Goal: Information Seeking & Learning: Learn about a topic

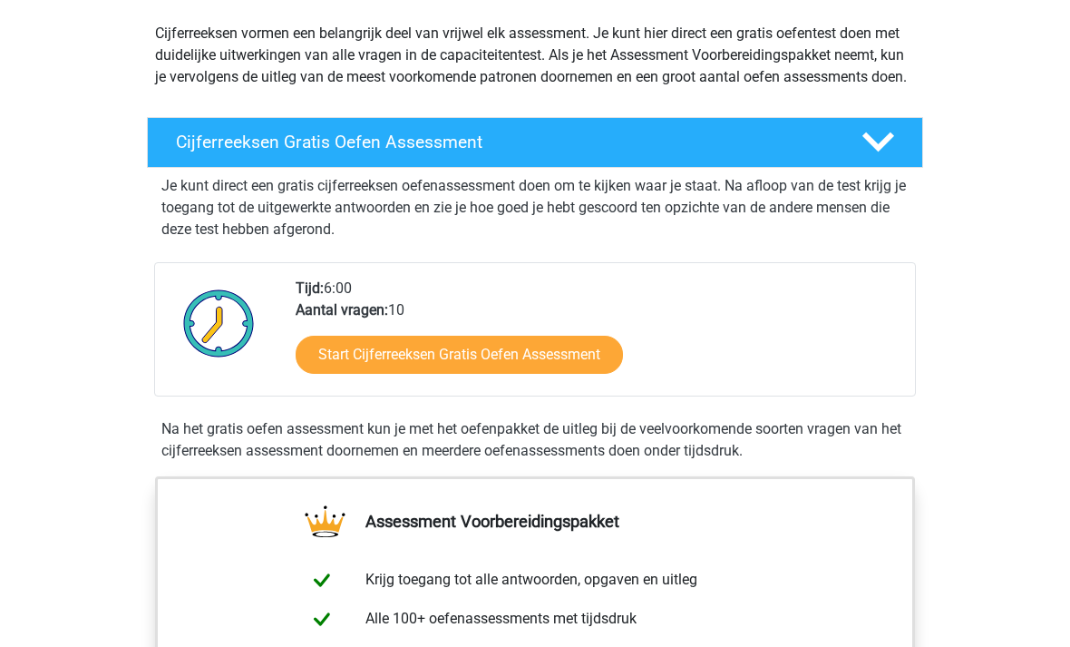
scroll to position [200, 0]
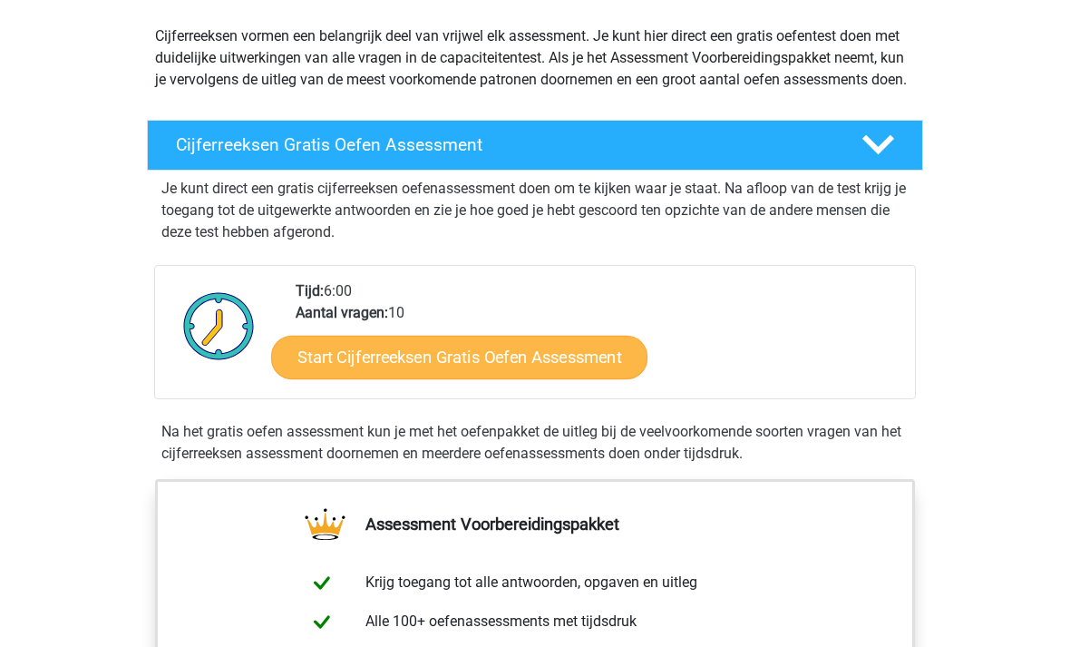
click at [503, 370] on link "Start Cijferreeksen Gratis Oefen Assessment" at bounding box center [459, 358] width 376 height 44
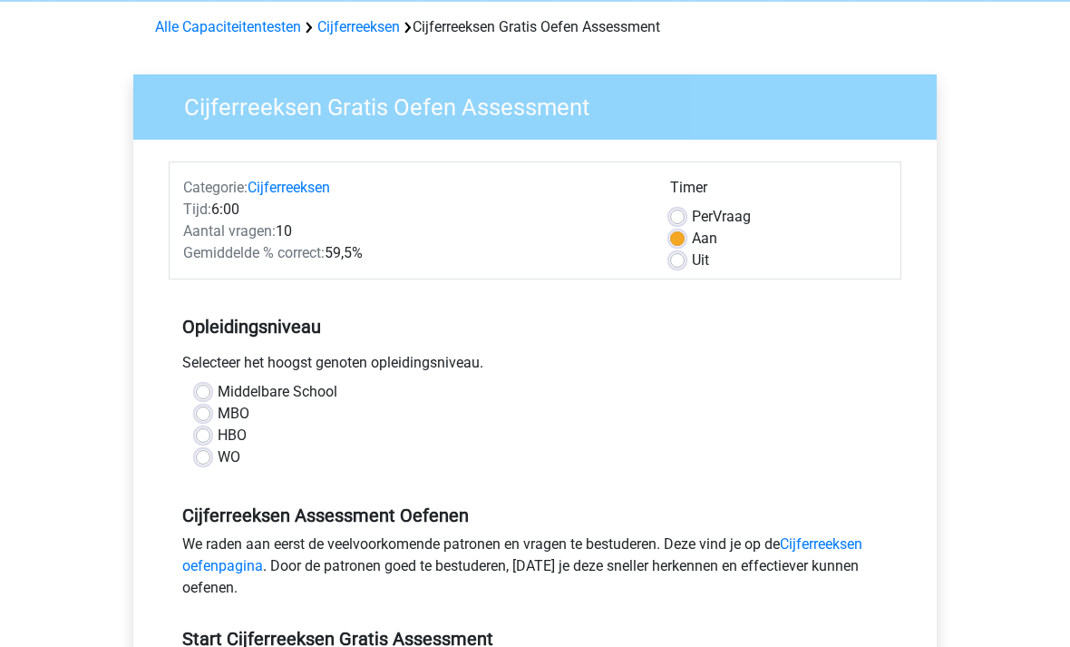
scroll to position [74, 0]
click at [223, 415] on label "MBO" at bounding box center [234, 414] width 32 height 22
click at [210, 415] on input "MBO" at bounding box center [203, 412] width 15 height 18
radio input "true"
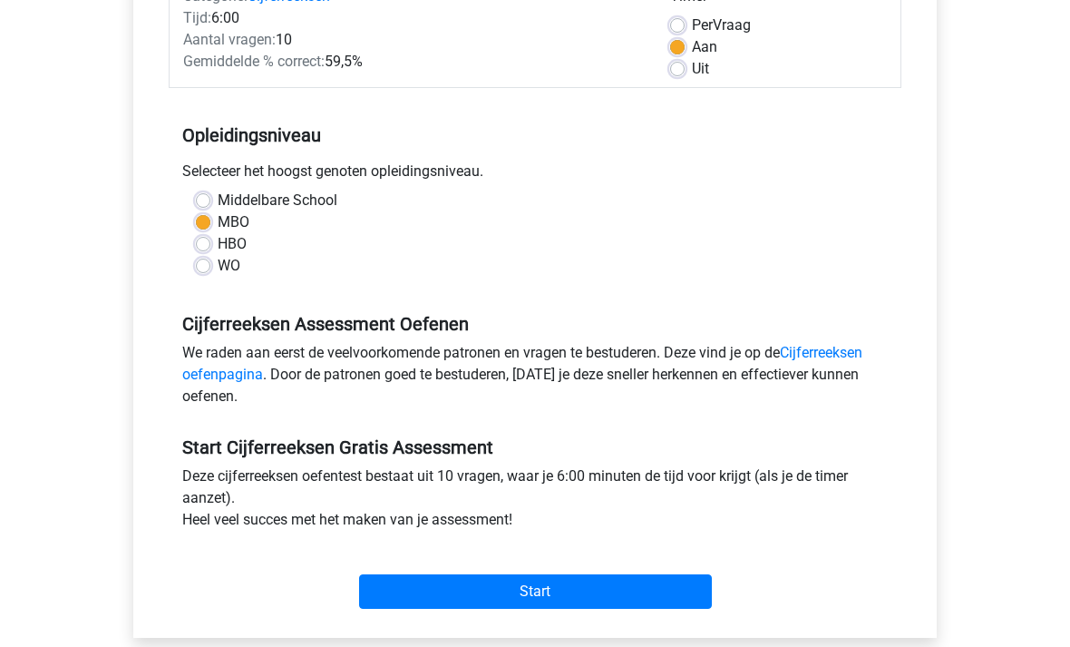
scroll to position [268, 0]
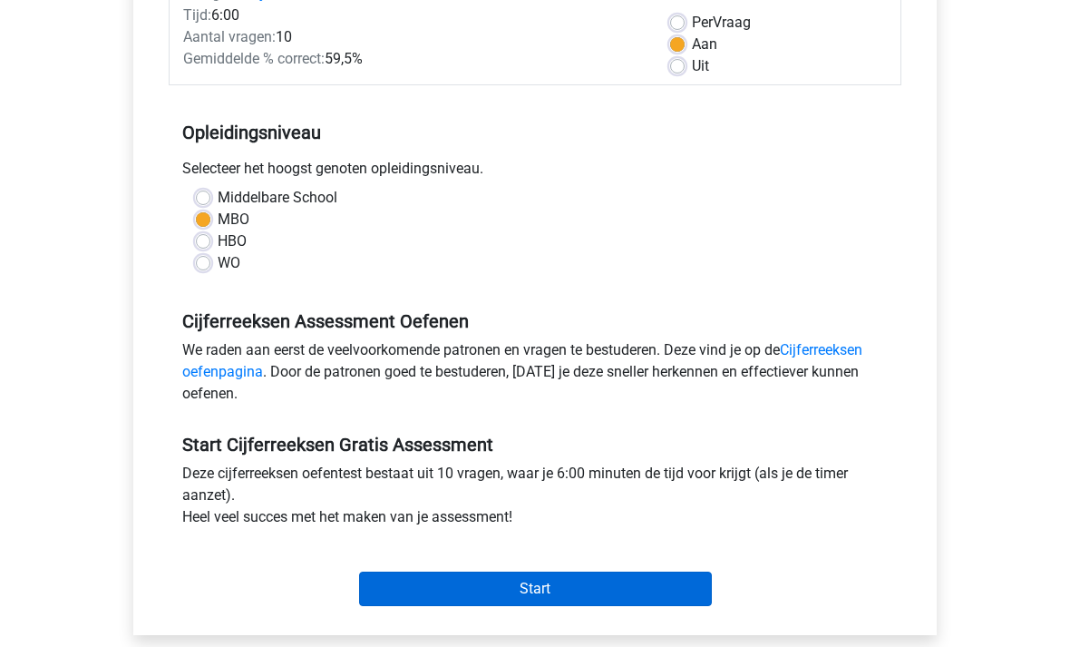
click at [582, 585] on input "Start" at bounding box center [535, 588] width 353 height 34
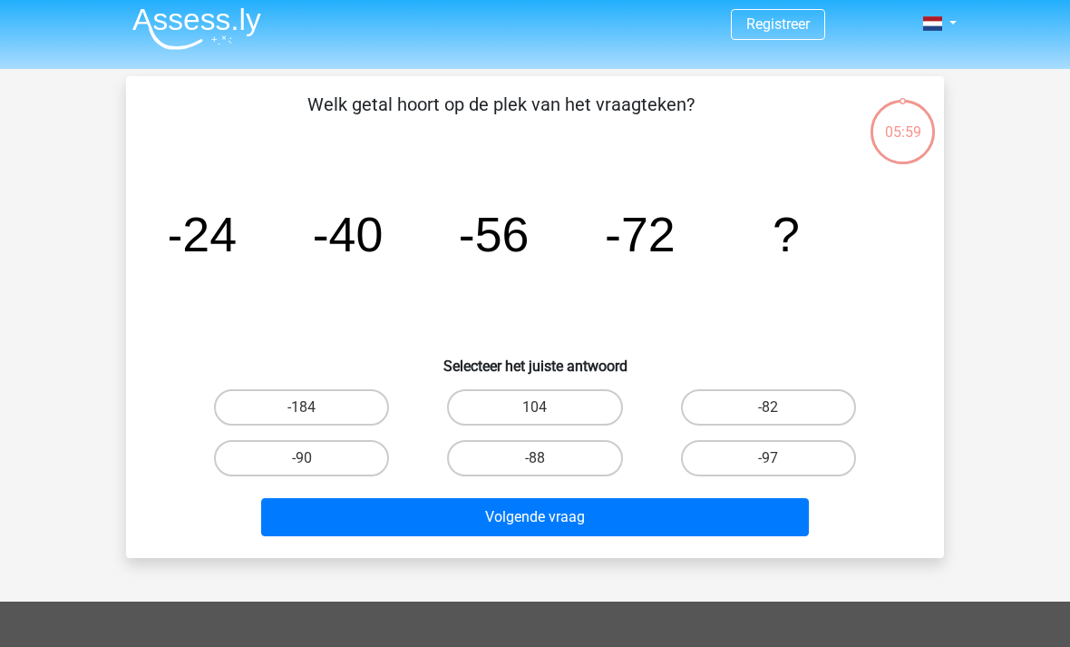
scroll to position [6, 0]
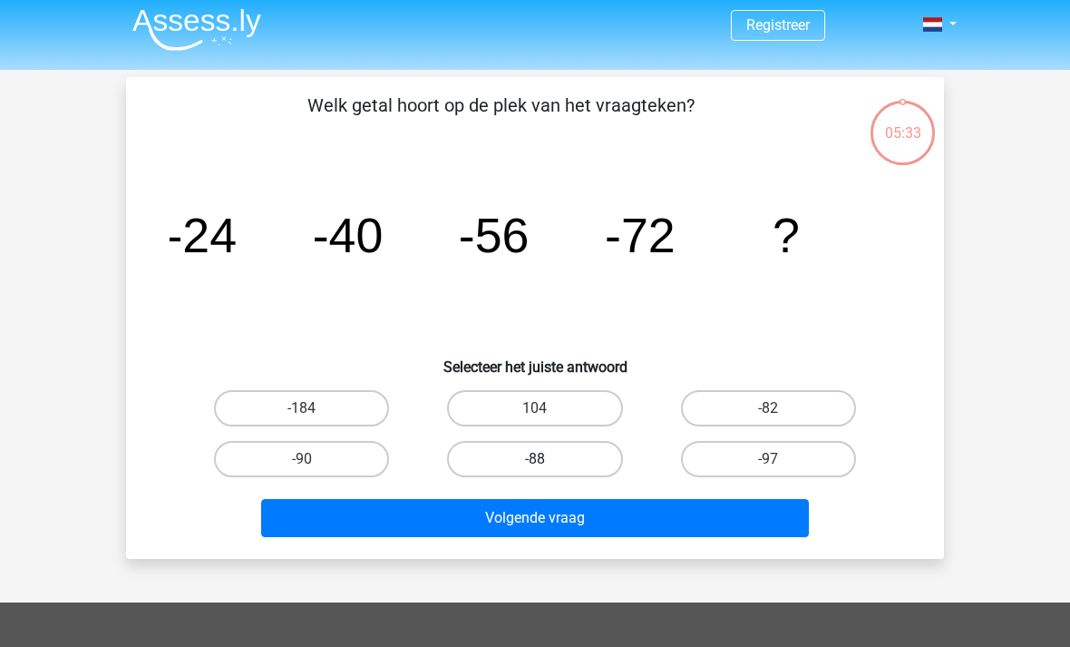
click at [564, 455] on label "-88" at bounding box center [534, 459] width 175 height 36
click at [547, 459] on input "-88" at bounding box center [541, 465] width 12 height 12
radio input "true"
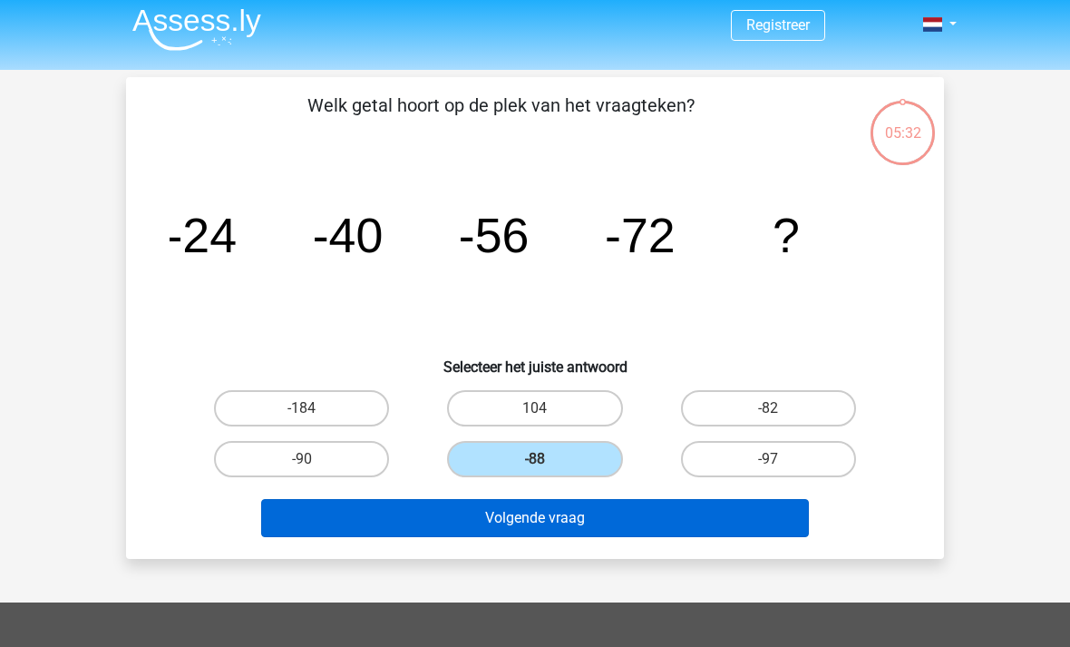
click at [643, 516] on button "Volgende vraag" at bounding box center [535, 518] width 549 height 38
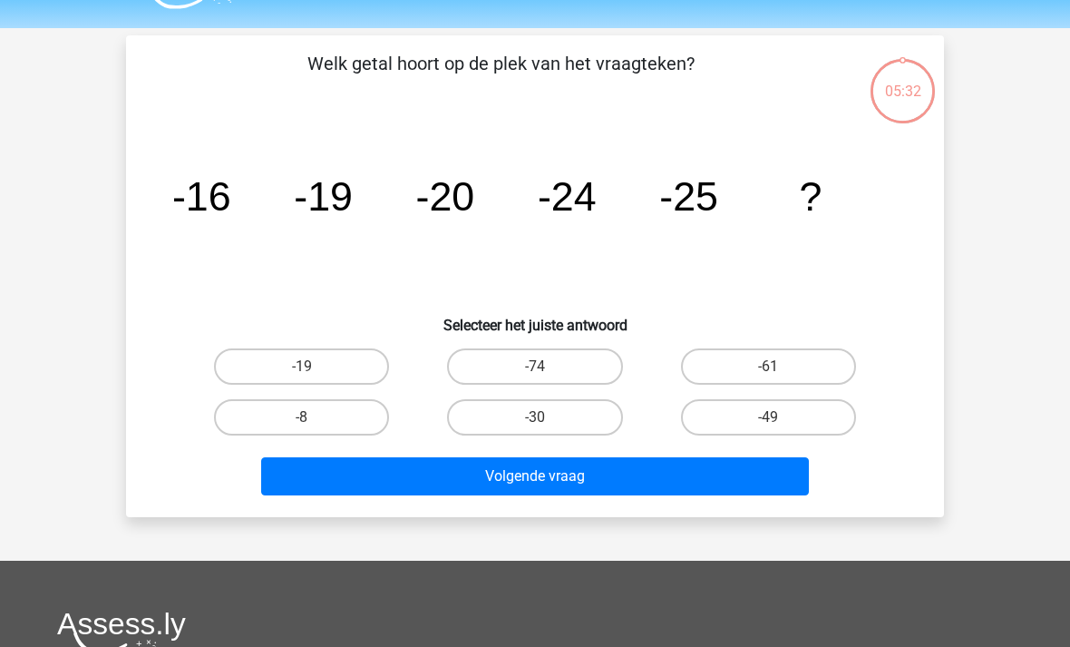
scroll to position [83, 0]
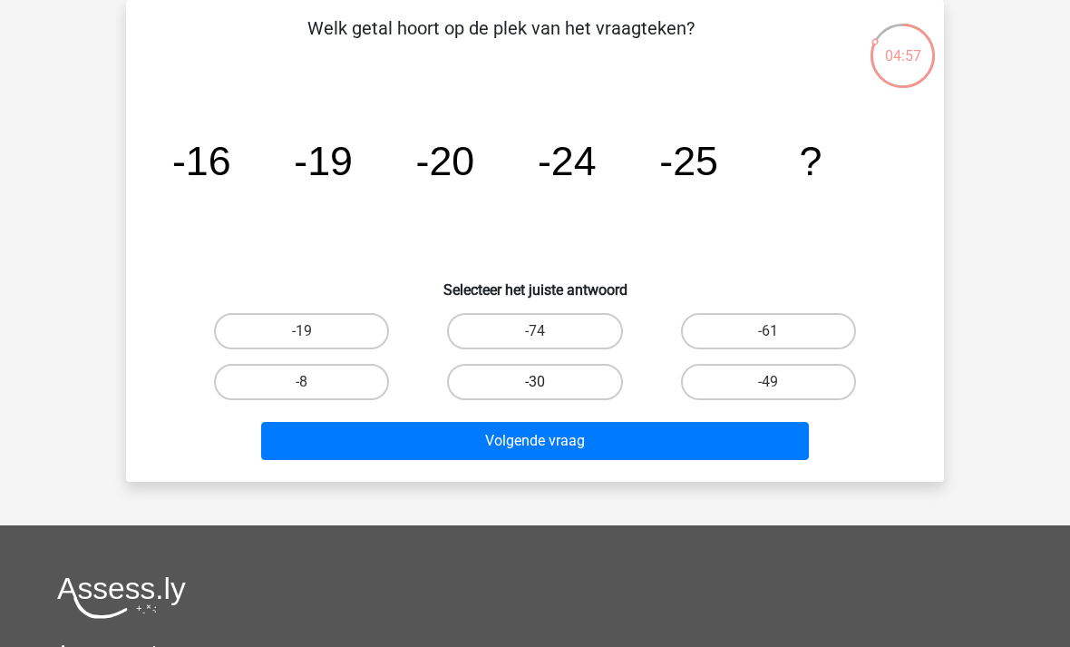
click at [567, 387] on label "-30" at bounding box center [534, 382] width 175 height 36
click at [547, 387] on input "-30" at bounding box center [541, 388] width 12 height 12
radio input "true"
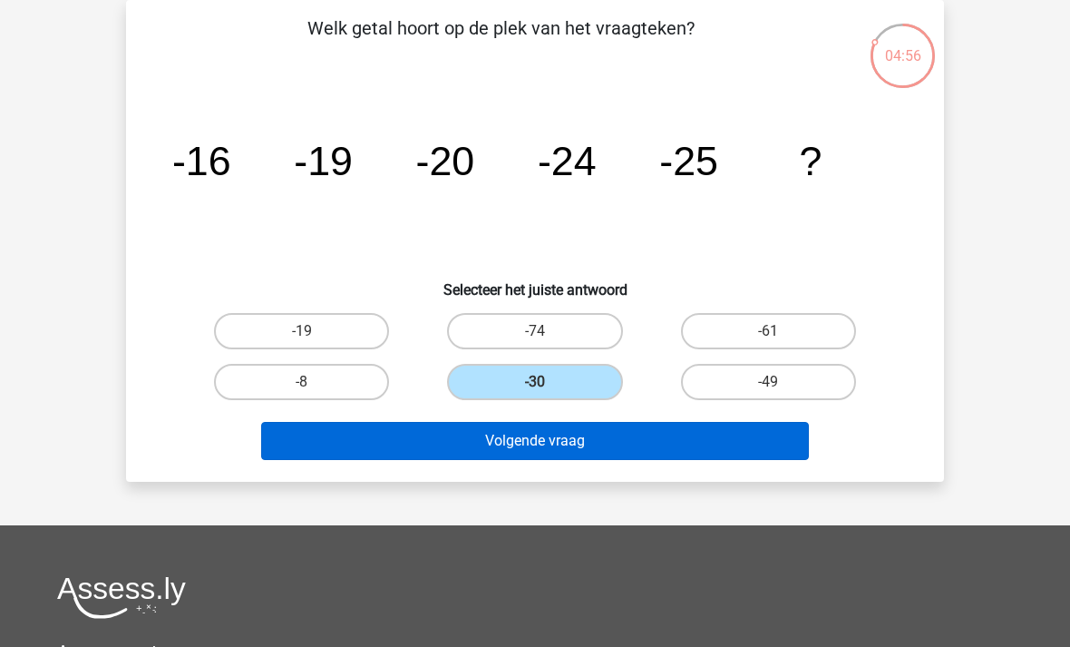
click at [623, 449] on button "Volgende vraag" at bounding box center [535, 441] width 549 height 38
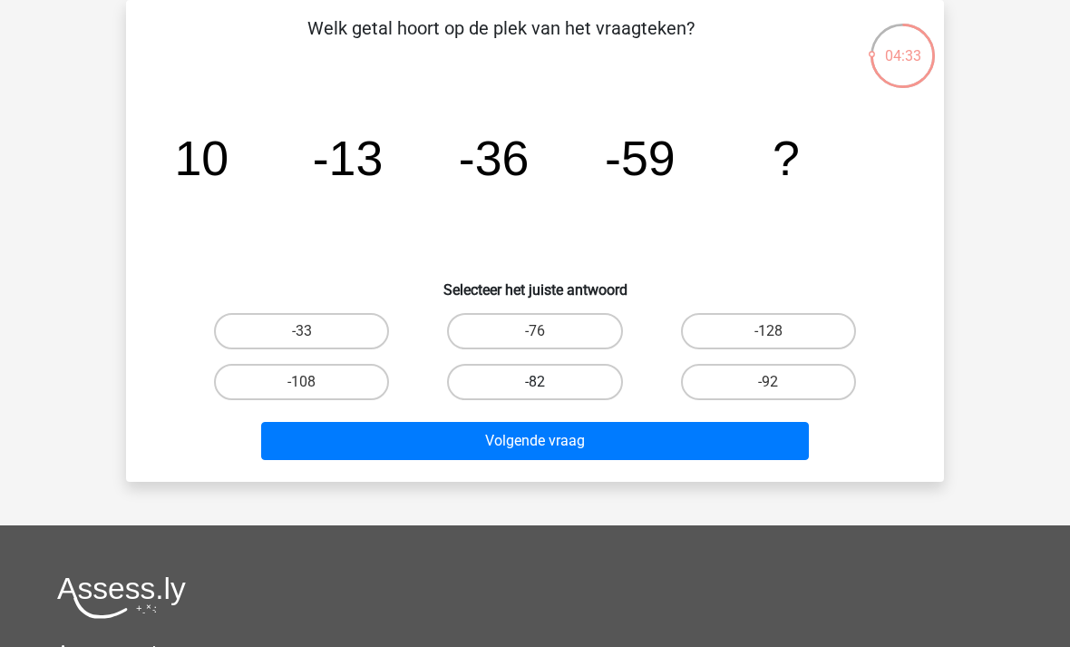
click at [568, 378] on label "-82" at bounding box center [534, 382] width 175 height 36
click at [547, 382] on input "-82" at bounding box center [541, 388] width 12 height 12
radio input "true"
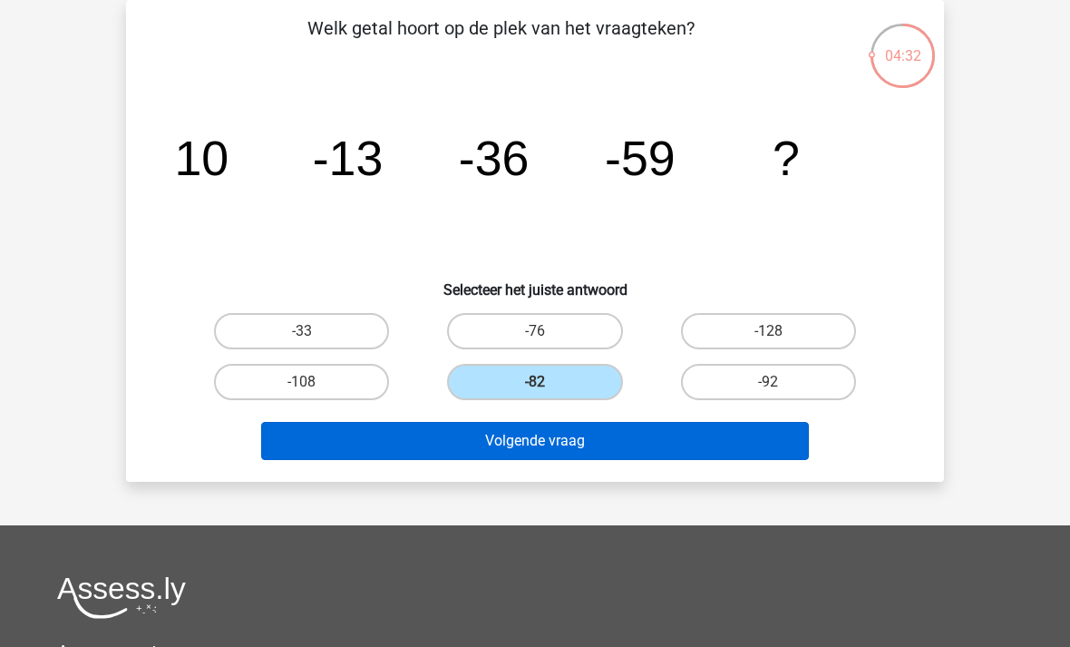
click at [622, 447] on button "Volgende vraag" at bounding box center [535, 441] width 549 height 38
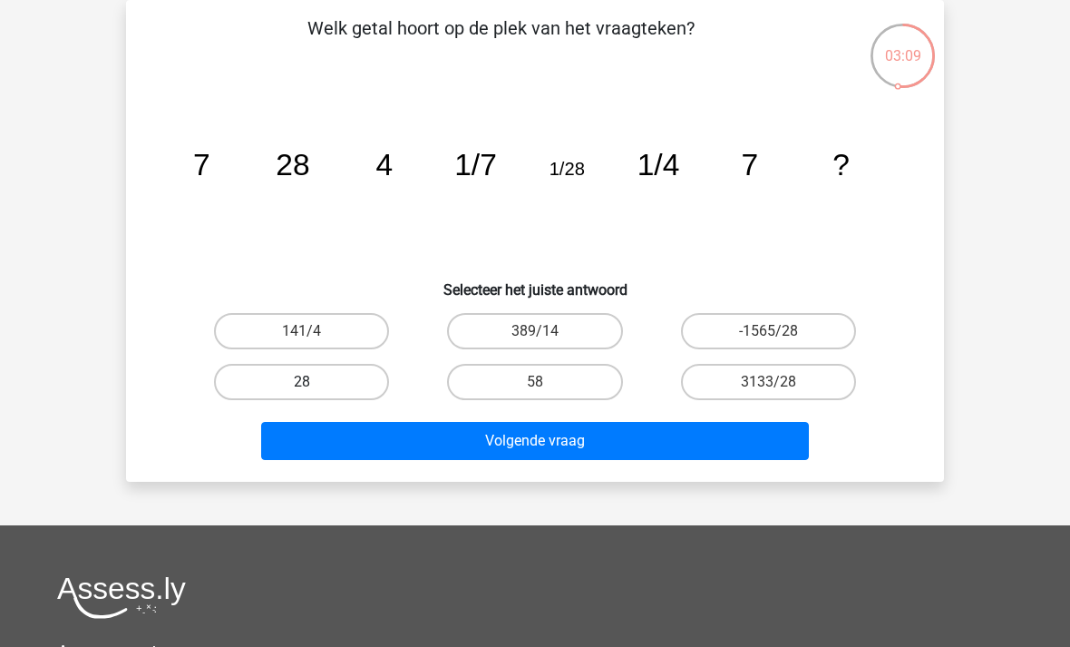
click at [321, 370] on label "28" at bounding box center [301, 382] width 175 height 36
click at [314, 382] on input "28" at bounding box center [308, 388] width 12 height 12
radio input "true"
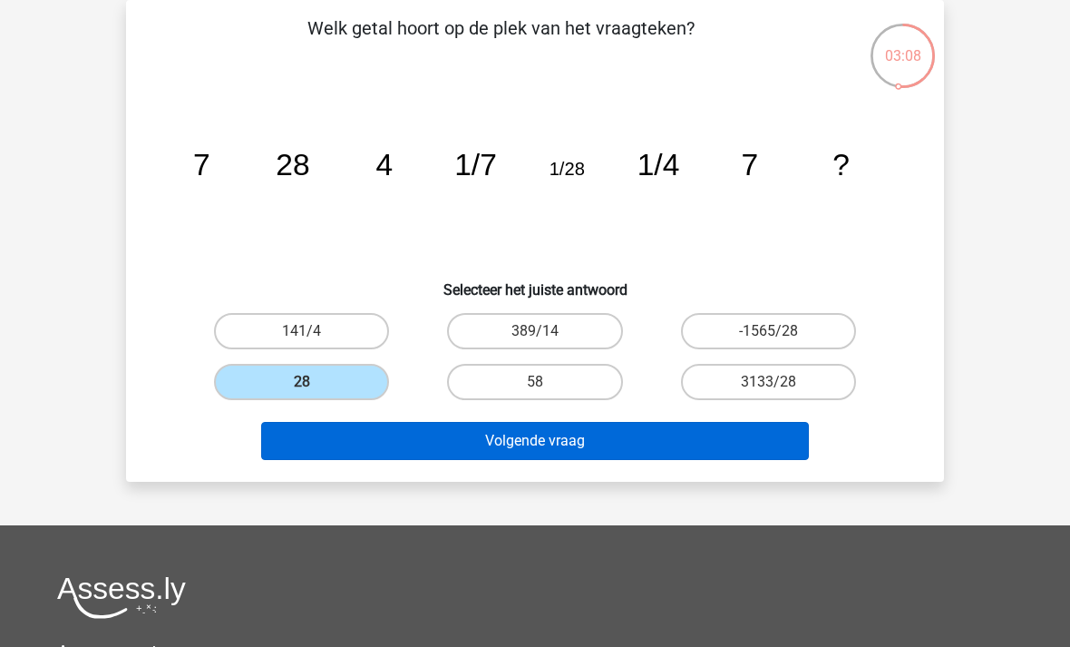
click at [537, 434] on button "Volgende vraag" at bounding box center [535, 441] width 549 height 38
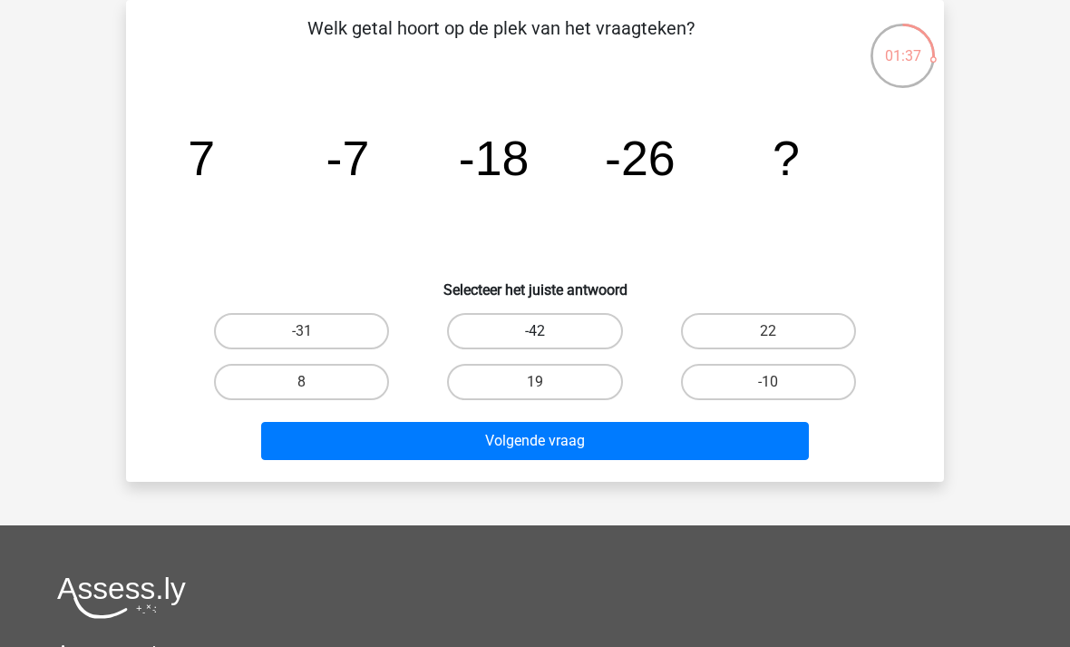
click at [581, 320] on label "-42" at bounding box center [534, 331] width 175 height 36
click at [547, 331] on input "-42" at bounding box center [541, 337] width 12 height 12
radio input "true"
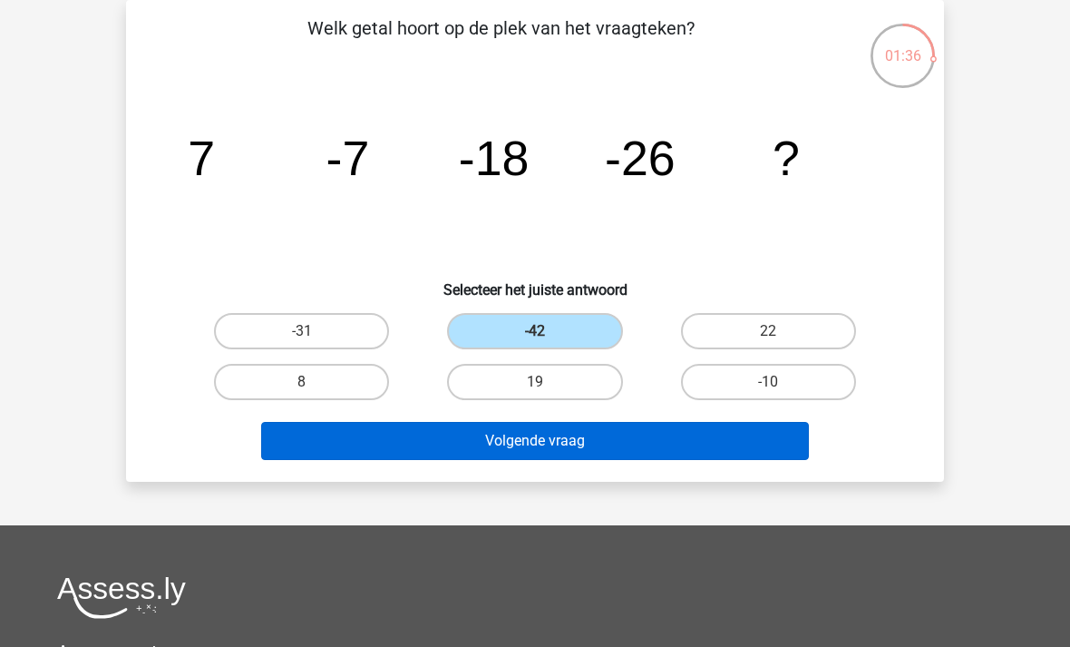
click at [606, 444] on button "Volgende vraag" at bounding box center [535, 441] width 549 height 38
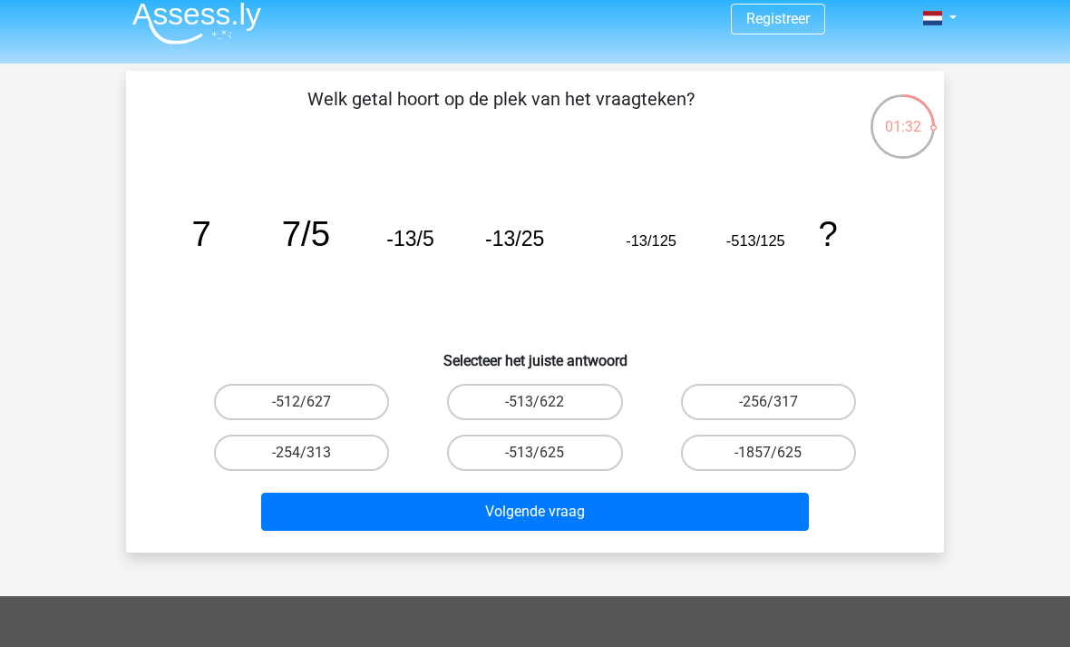
scroll to position [6, 0]
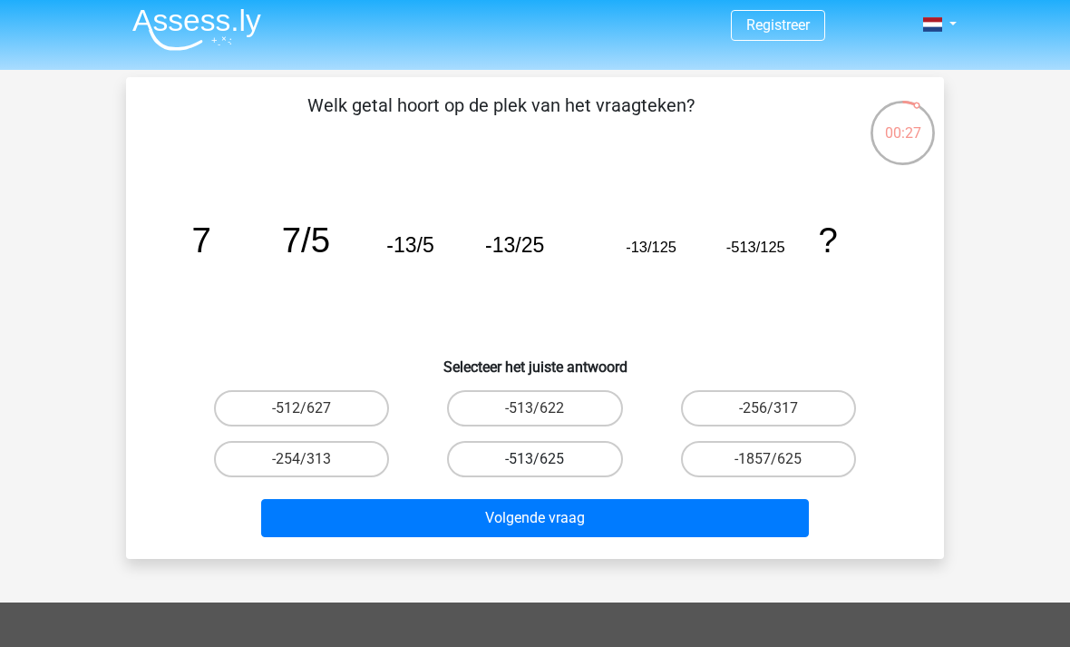
click at [559, 457] on label "-513/625" at bounding box center [534, 459] width 175 height 36
click at [547, 459] on input "-513/625" at bounding box center [541, 465] width 12 height 12
radio input "true"
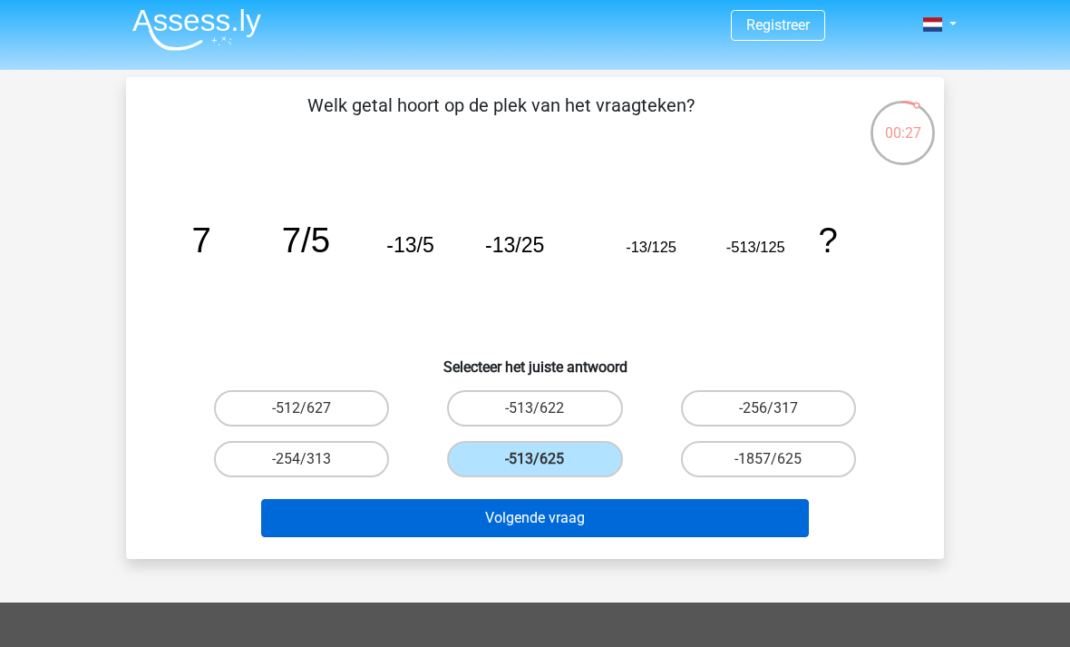
click at [601, 522] on button "Volgende vraag" at bounding box center [535, 518] width 549 height 38
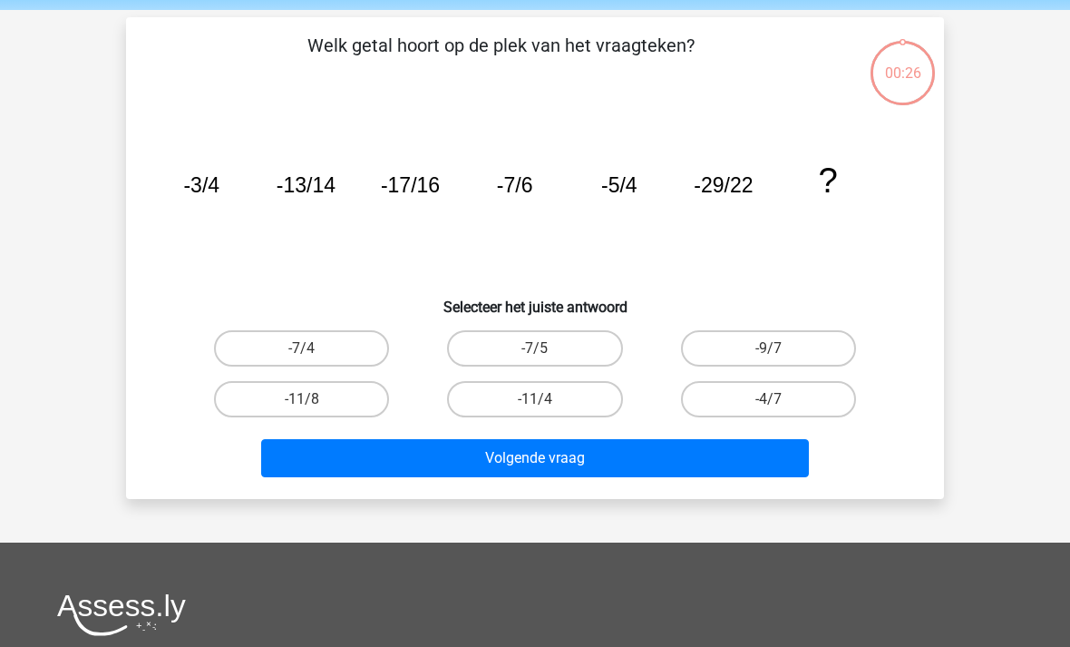
scroll to position [83, 0]
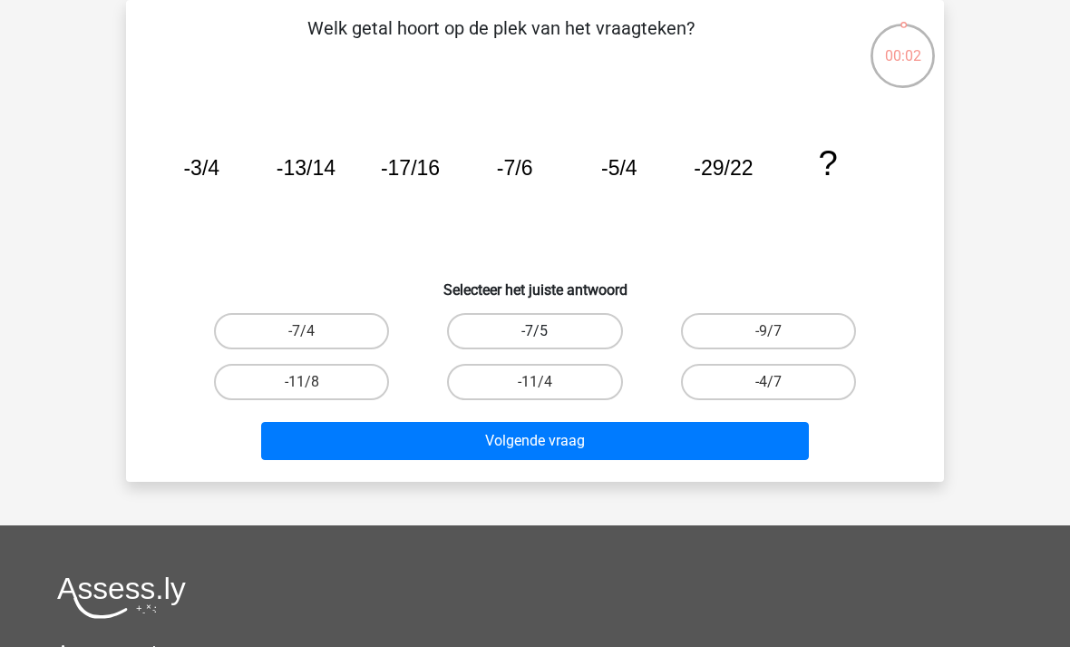
click at [591, 329] on label "-7/5" at bounding box center [534, 331] width 175 height 36
click at [547, 331] on input "-7/5" at bounding box center [541, 337] width 12 height 12
radio input "true"
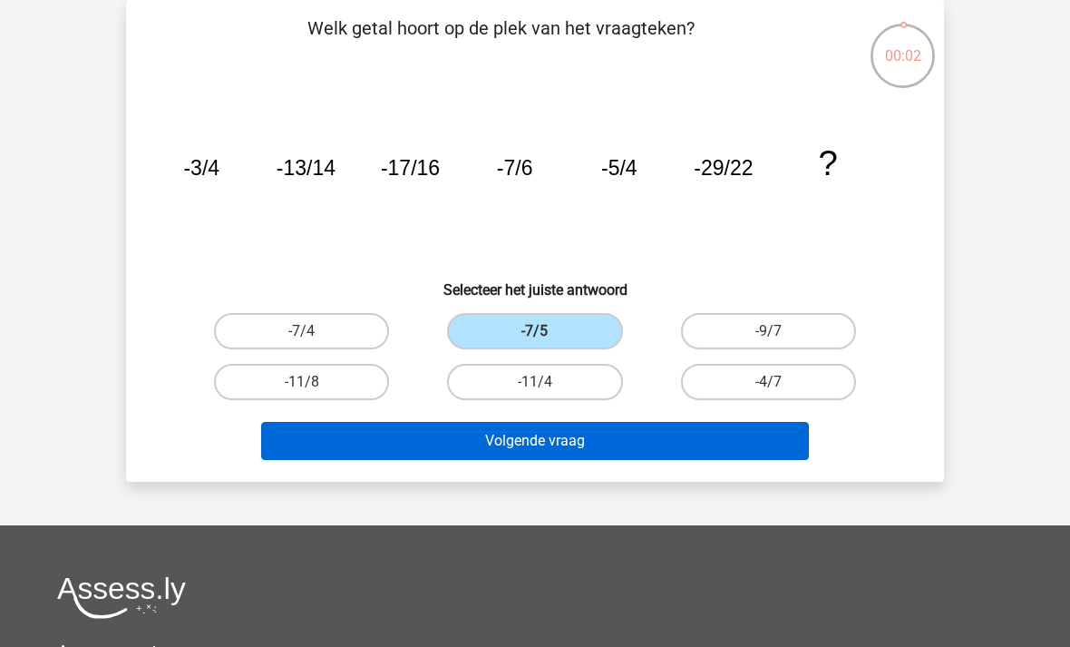
click at [652, 445] on button "Volgende vraag" at bounding box center [535, 441] width 549 height 38
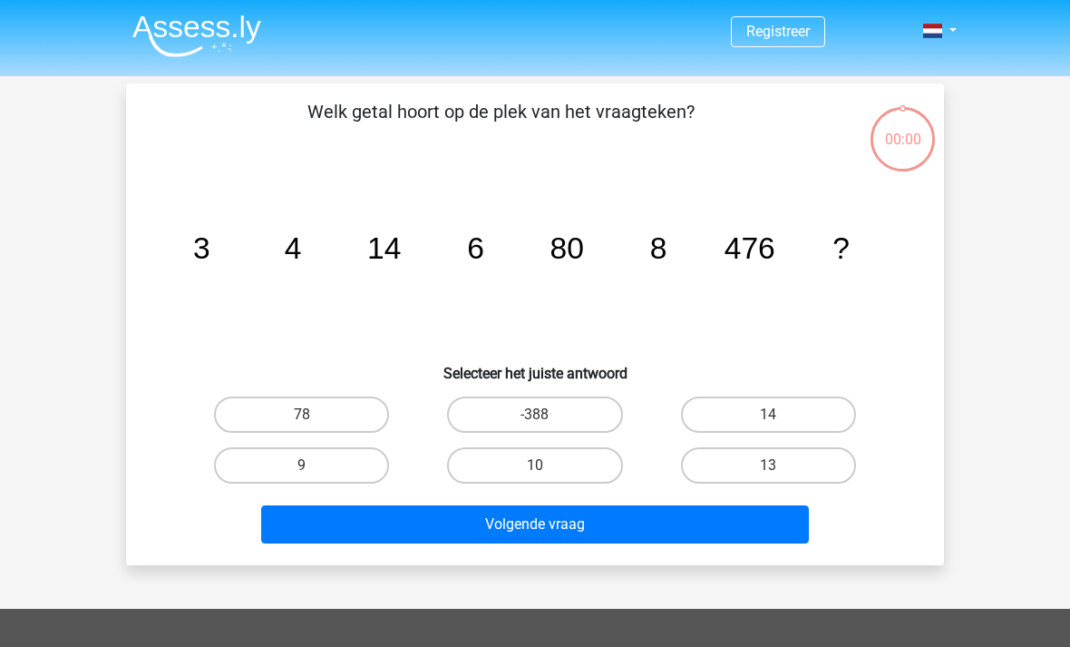
scroll to position [83, 0]
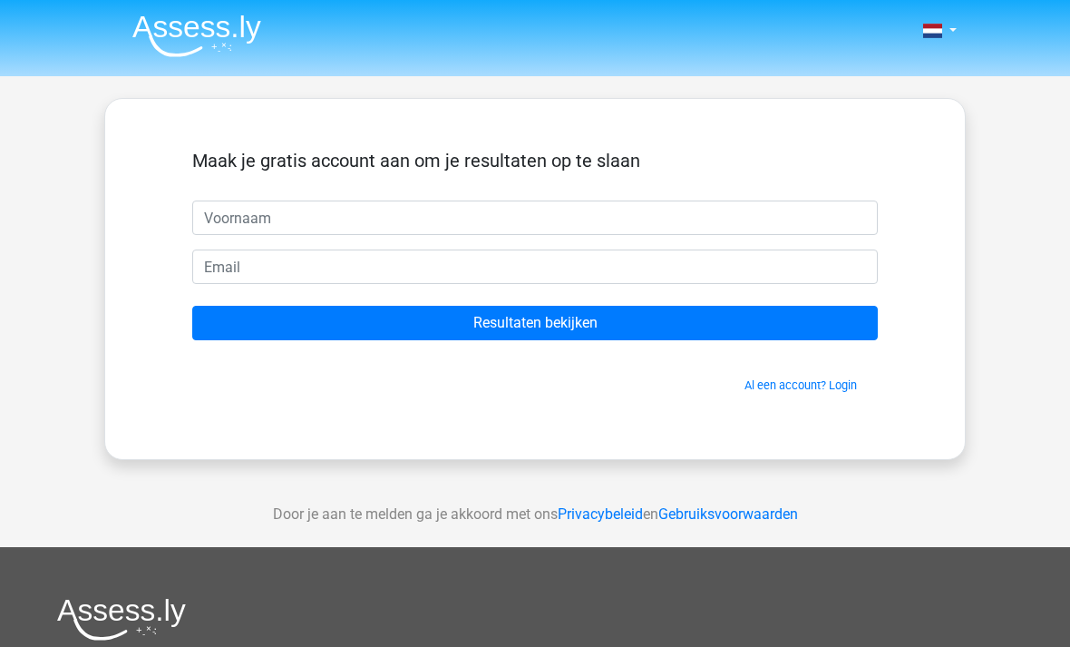
scroll to position [83, 0]
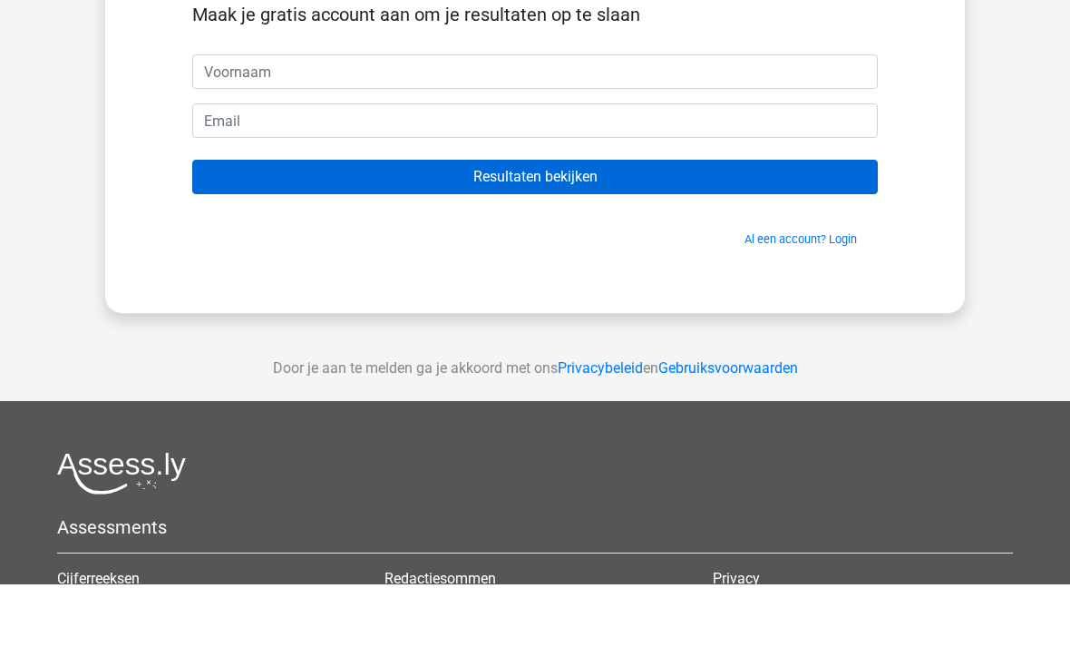
click at [586, 237] on input "Resultaten bekijken" at bounding box center [535, 239] width 686 height 34
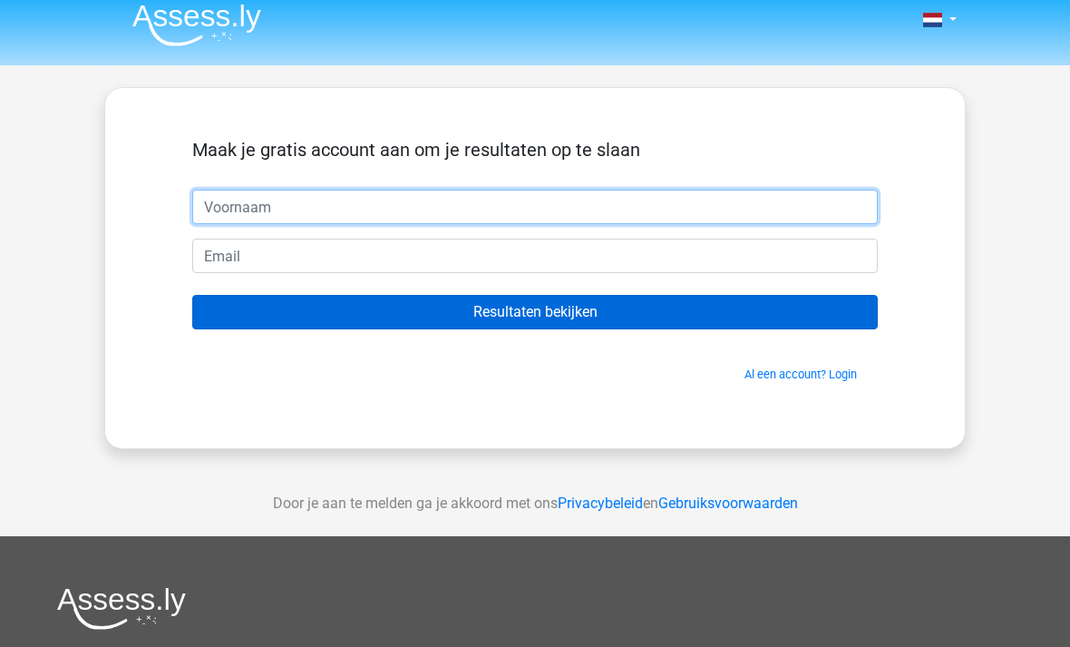
scroll to position [0, 0]
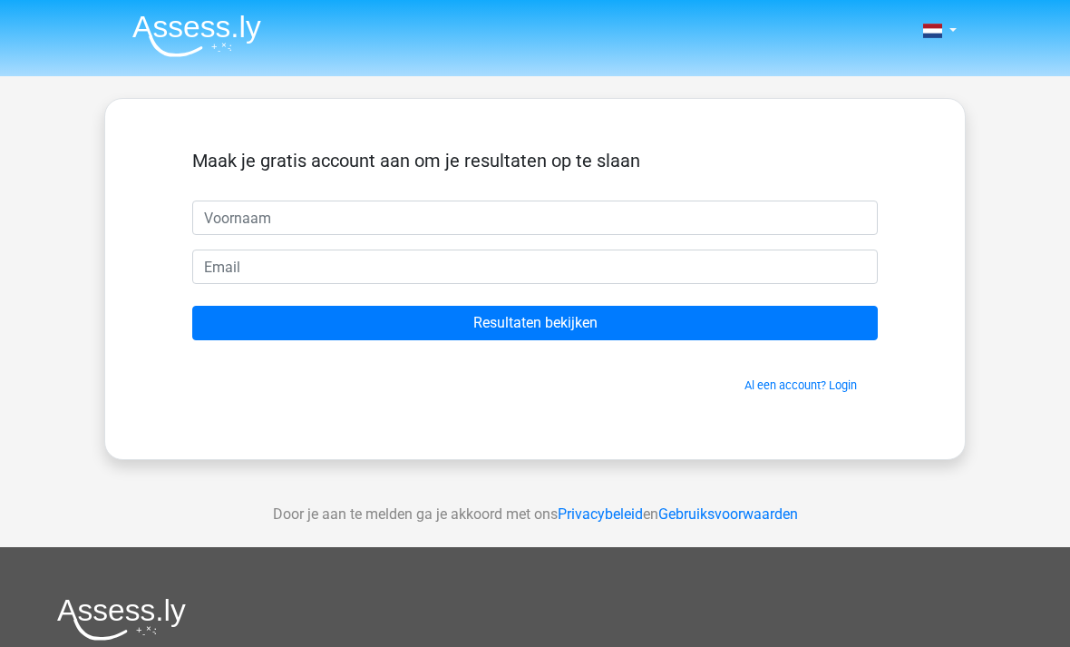
click at [223, 34] on img at bounding box center [196, 36] width 129 height 43
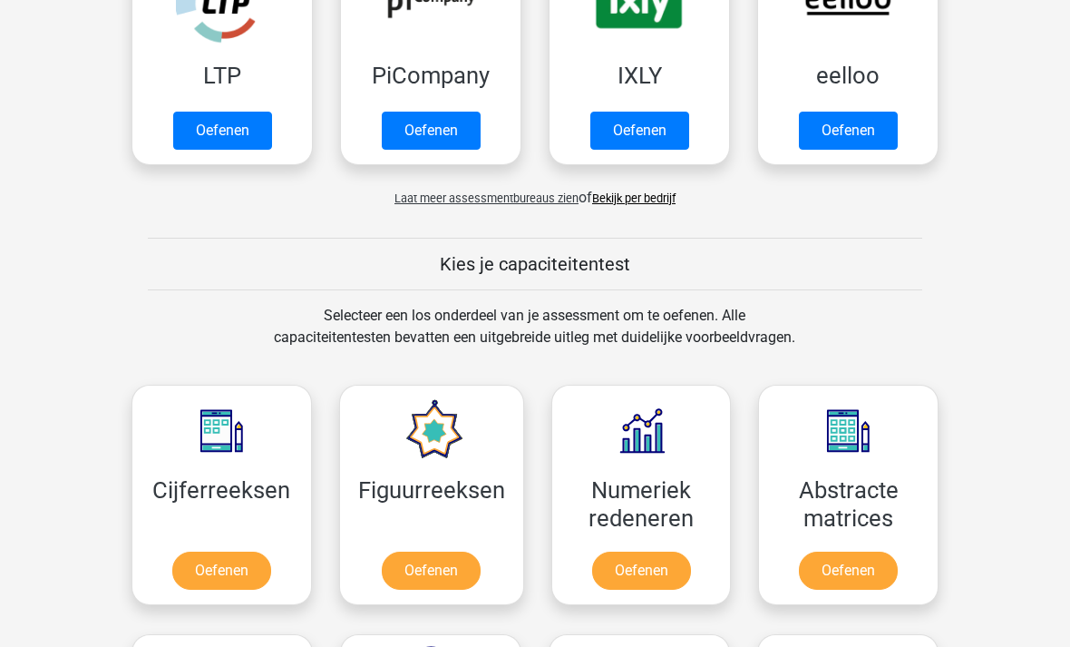
scroll to position [522, 0]
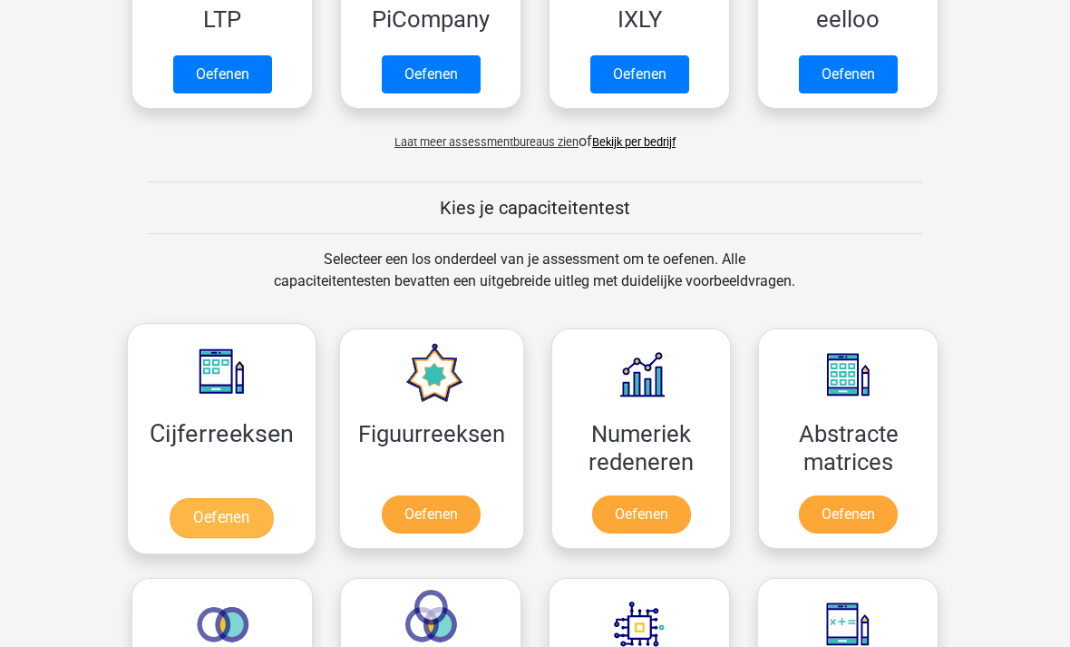
click at [221, 503] on link "Oefenen" at bounding box center [221, 518] width 103 height 40
